Goal: Task Accomplishment & Management: Manage account settings

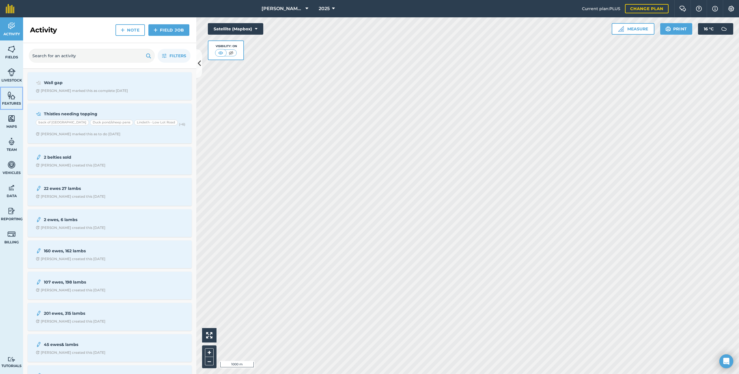
click at [10, 105] on span "Features" at bounding box center [11, 103] width 23 height 5
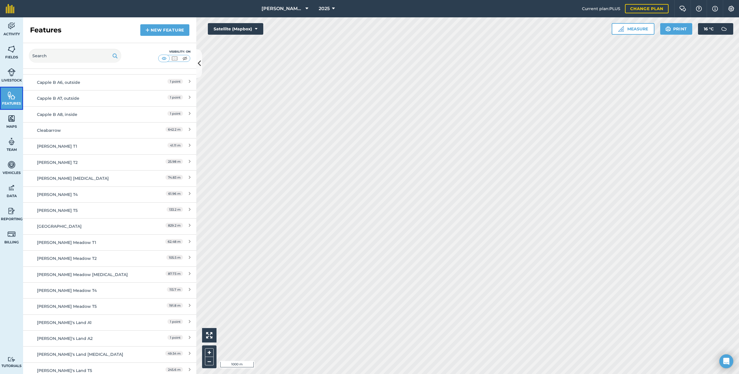
scroll to position [640, 0]
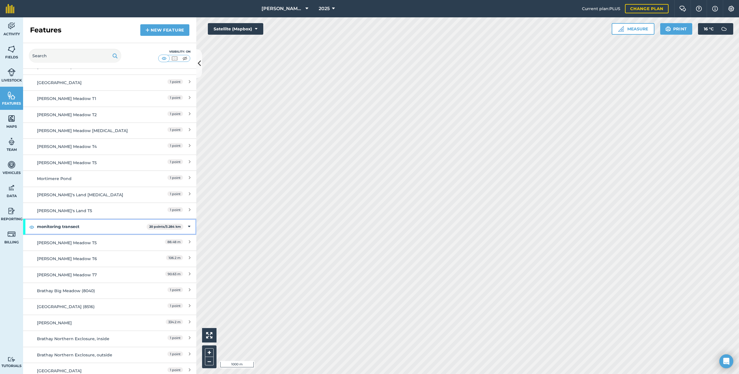
click at [79, 224] on strong "monitoring transect" at bounding box center [92, 227] width 110 height 16
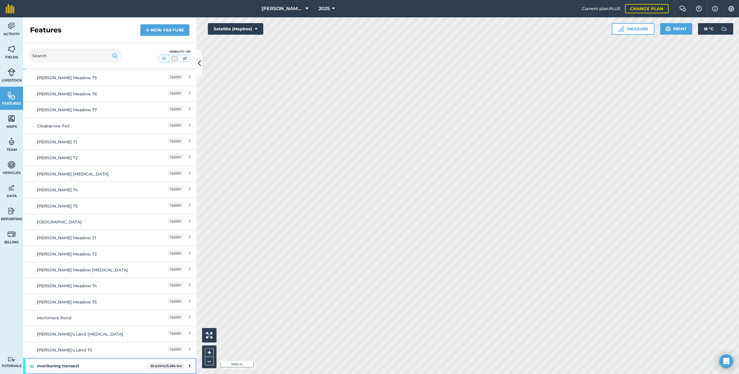
scroll to position [0, 0]
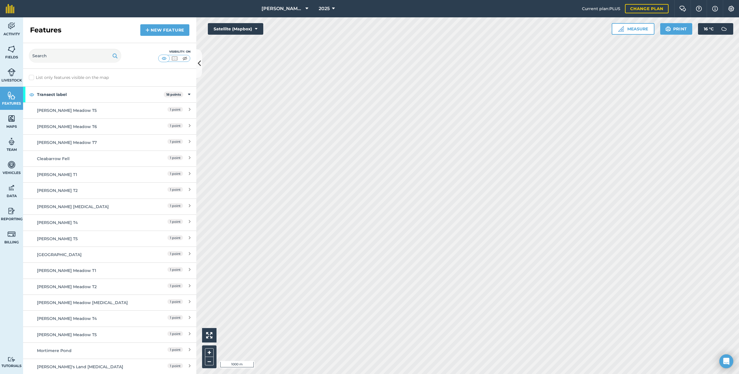
click at [96, 86] on div "List only features visible on the map" at bounding box center [109, 78] width 173 height 18
click at [96, 89] on strong "Transect label" at bounding box center [100, 95] width 127 height 16
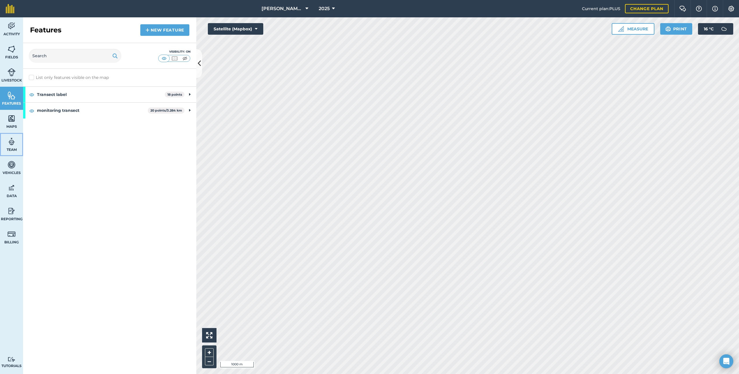
click at [14, 147] on span "Team" at bounding box center [11, 149] width 23 height 5
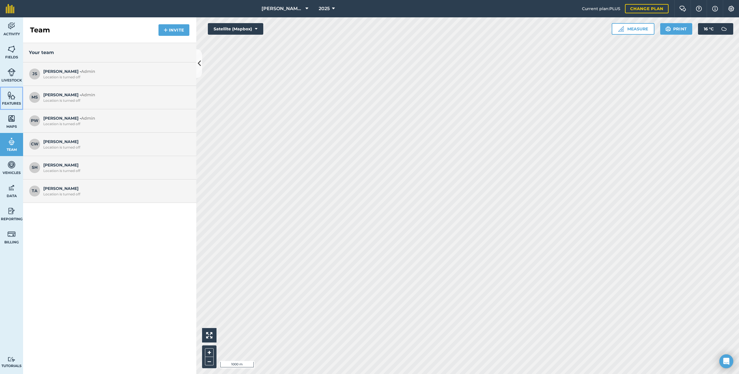
click at [10, 99] on img at bounding box center [12, 95] width 8 height 9
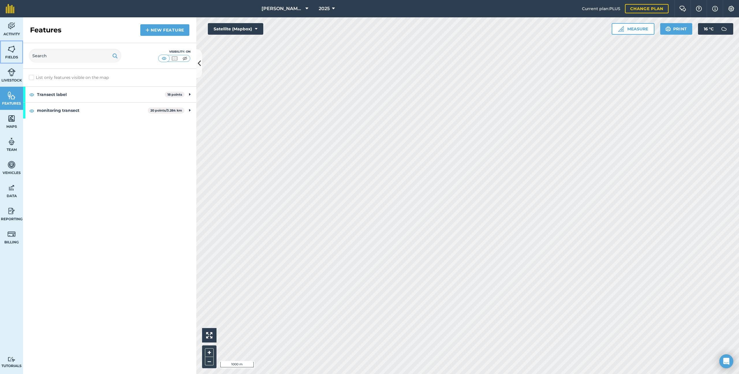
click at [8, 47] on img at bounding box center [12, 49] width 8 height 9
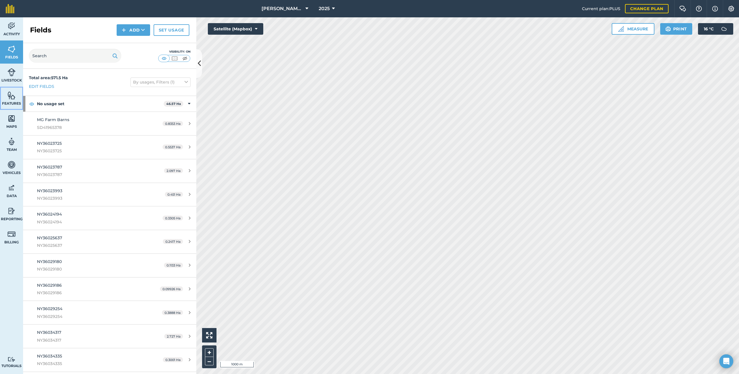
click at [14, 98] on img at bounding box center [12, 95] width 8 height 9
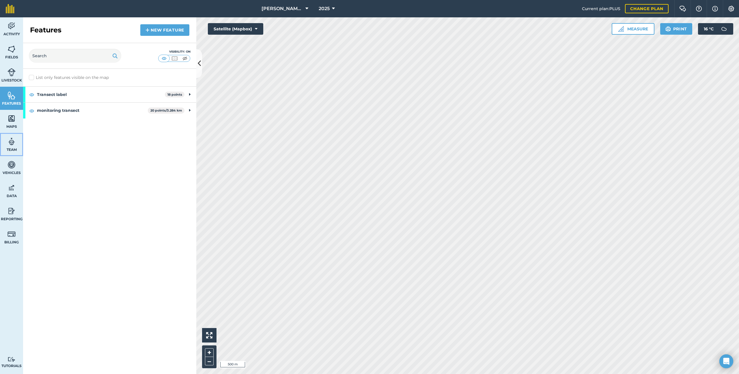
click at [12, 144] on img at bounding box center [12, 141] width 8 height 9
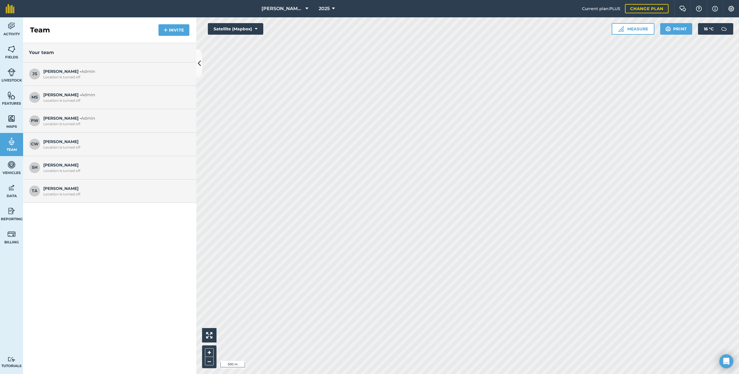
drag, startPoint x: 101, startPoint y: 76, endPoint x: 114, endPoint y: 75, distance: 13.0
click at [101, 76] on div "Location is turned off" at bounding box center [115, 77] width 144 height 5
click at [737, 12] on button "Settings" at bounding box center [731, 8] width 16 height 17
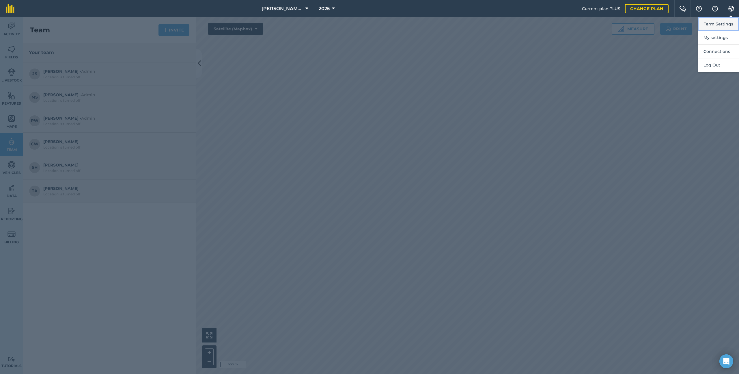
click at [707, 27] on button "Farm Settings" at bounding box center [718, 24] width 41 height 14
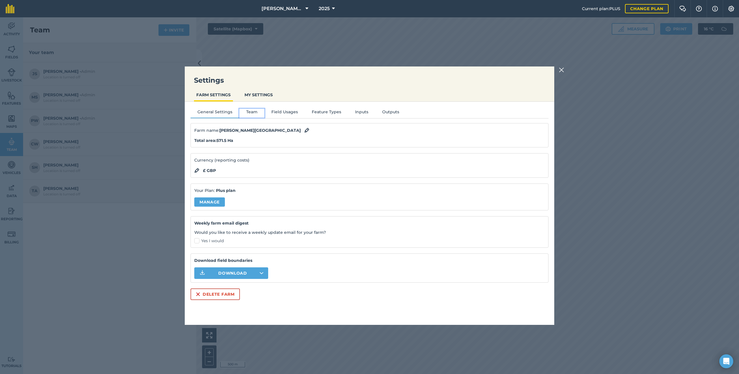
click at [256, 111] on button "Team" at bounding box center [251, 113] width 25 height 9
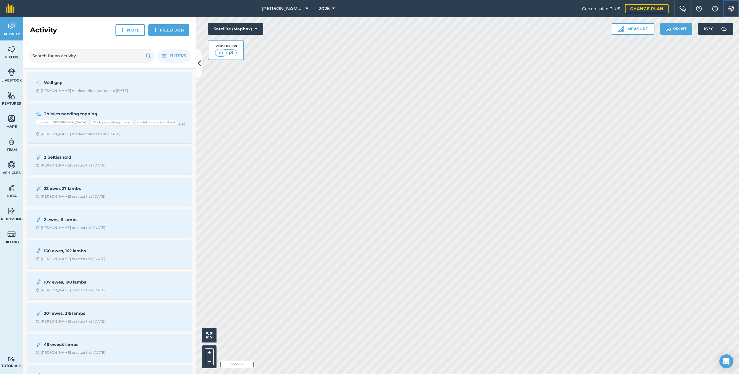
click at [733, 8] on img at bounding box center [731, 9] width 7 height 6
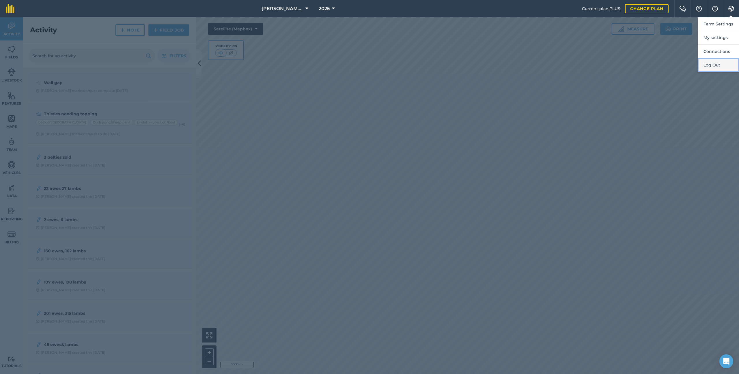
click at [730, 65] on button "Log Out" at bounding box center [718, 65] width 41 height 14
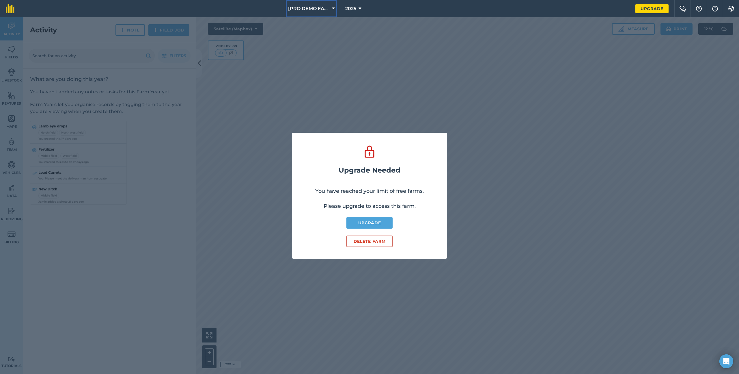
click at [309, 6] on span "[PRO DEMO FARM] - Home" at bounding box center [309, 8] width 42 height 7
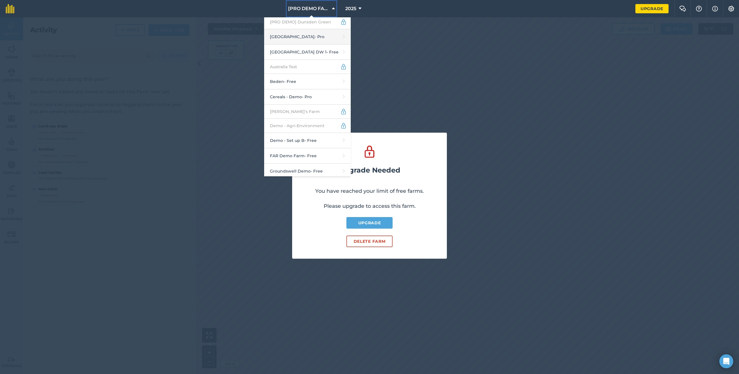
scroll to position [68, 0]
click at [307, 73] on link "Beden - Free" at bounding box center [307, 80] width 87 height 15
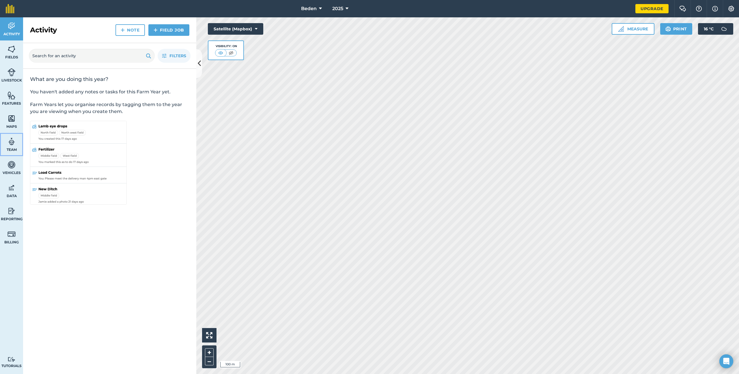
click at [15, 138] on img at bounding box center [12, 141] width 8 height 9
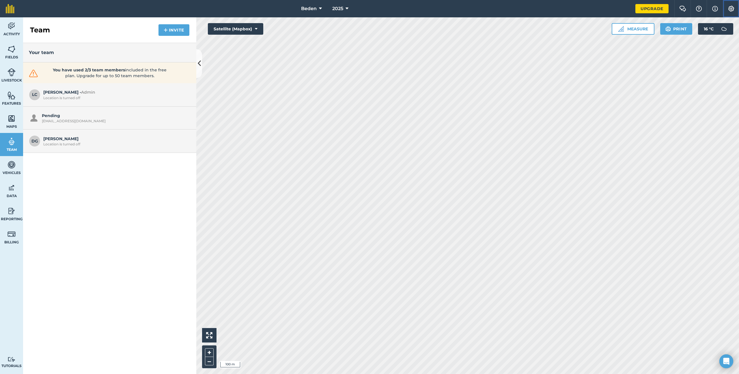
click at [731, 8] on img at bounding box center [731, 9] width 7 height 6
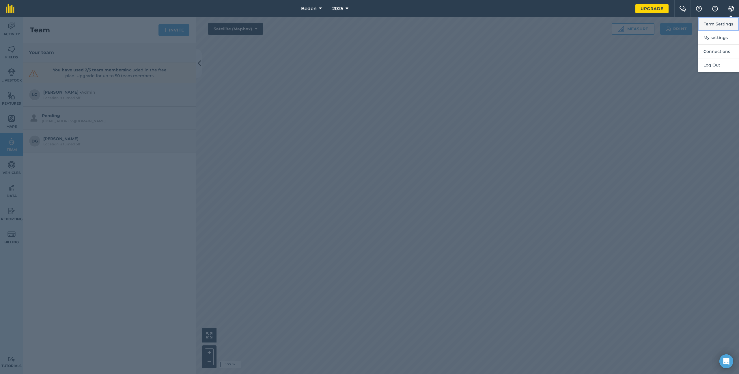
click at [730, 20] on button "Farm Settings" at bounding box center [718, 24] width 41 height 14
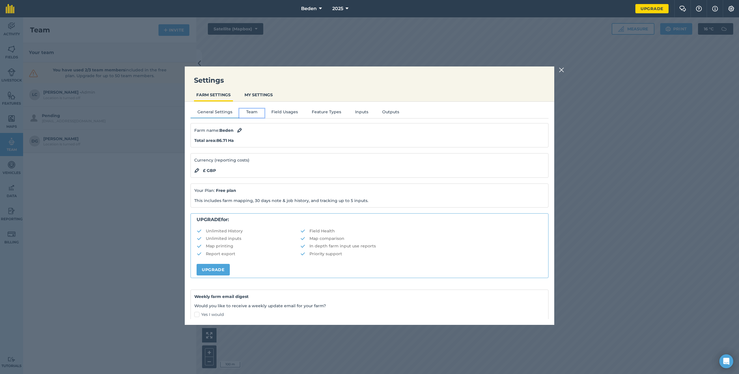
click at [253, 112] on button "Team" at bounding box center [251, 113] width 25 height 9
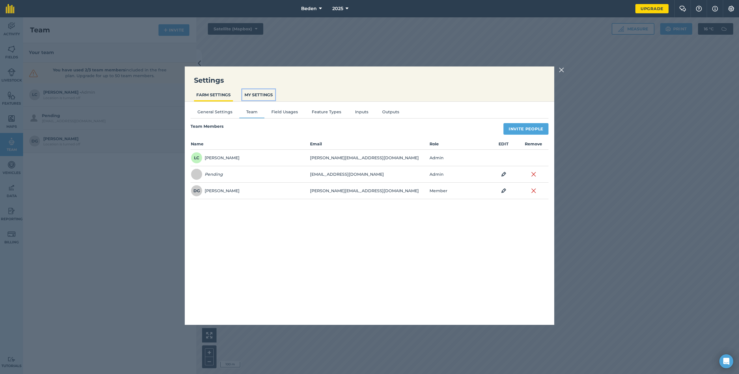
click at [264, 94] on button "MY SETTINGS" at bounding box center [258, 94] width 33 height 11
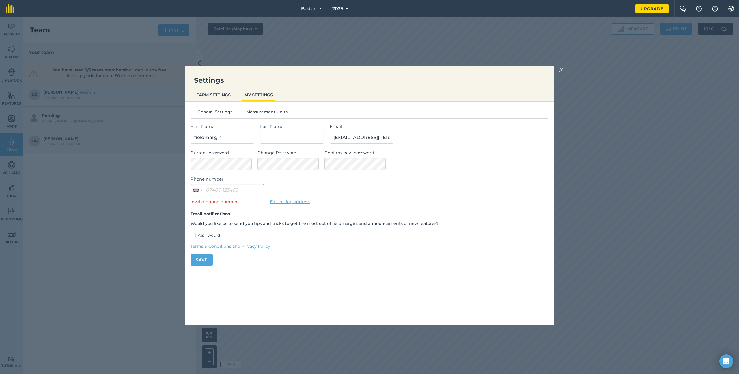
click at [564, 72] on img at bounding box center [561, 69] width 5 height 7
